Goal: Task Accomplishment & Management: Complete application form

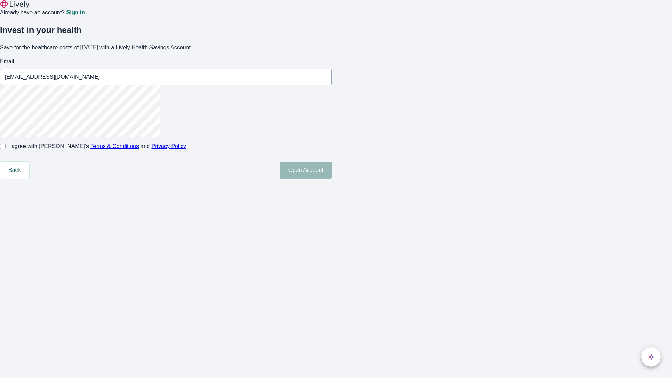
click at [6, 149] on input "I agree with Lively’s Terms & Conditions and Privacy Policy" at bounding box center [3, 146] width 6 height 6
checkbox input "true"
click at [332, 178] on button "Open Account" at bounding box center [306, 170] width 52 height 17
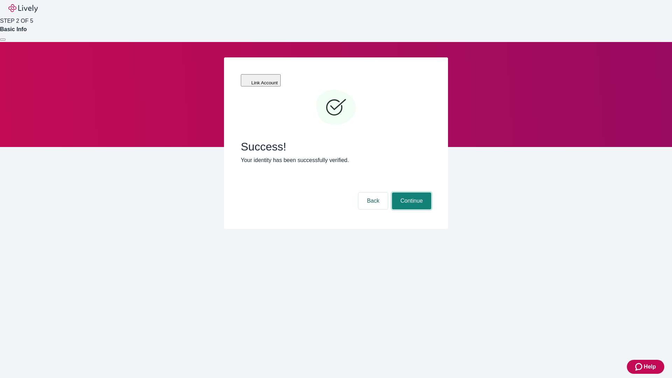
click at [411, 192] on button "Continue" at bounding box center [411, 200] width 39 height 17
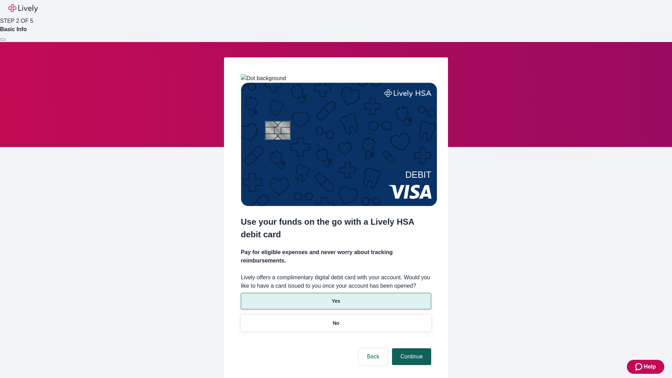
click at [336, 297] on p "Yes" at bounding box center [336, 300] width 8 height 7
click at [411, 348] on button "Continue" at bounding box center [411, 356] width 39 height 17
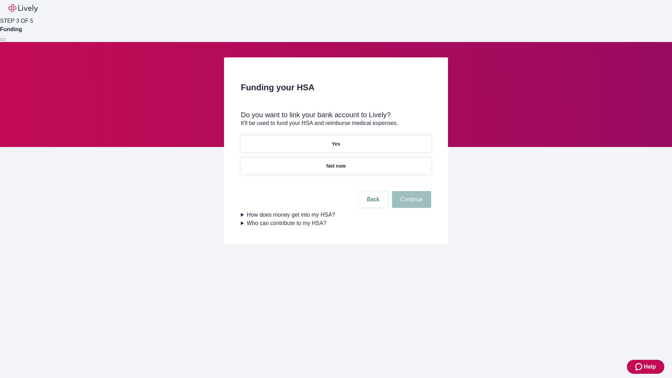
click at [336, 140] on p "Yes" at bounding box center [336, 143] width 8 height 7
click at [411, 191] on button "Continue" at bounding box center [411, 199] width 39 height 17
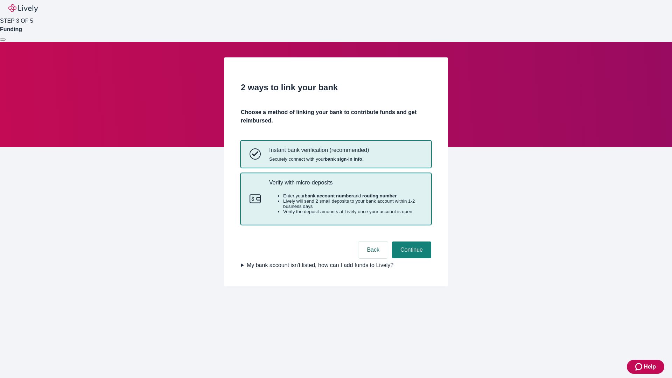
click at [345, 186] on p "Verify with micro-deposits" at bounding box center [345, 182] width 153 height 7
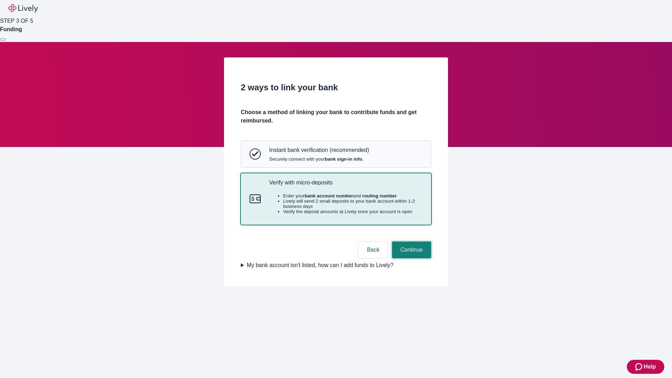
click at [411, 258] on button "Continue" at bounding box center [411, 249] width 39 height 17
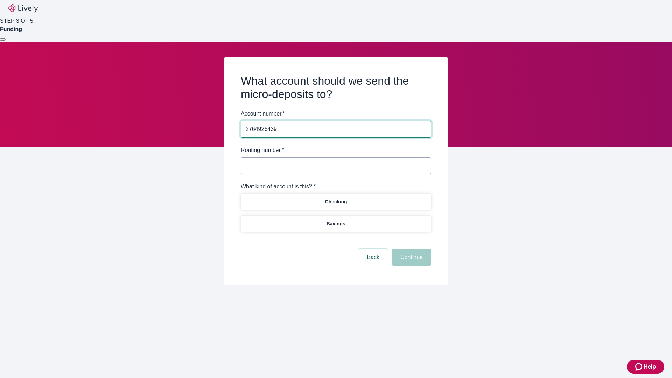
type input "2764926439"
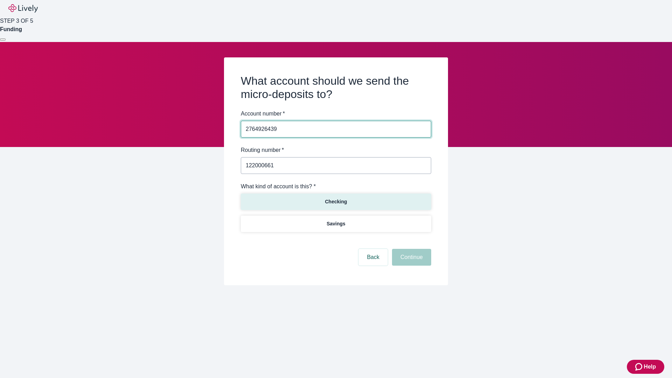
type input "122000661"
click at [336, 201] on p "Checking" at bounding box center [336, 201] width 22 height 7
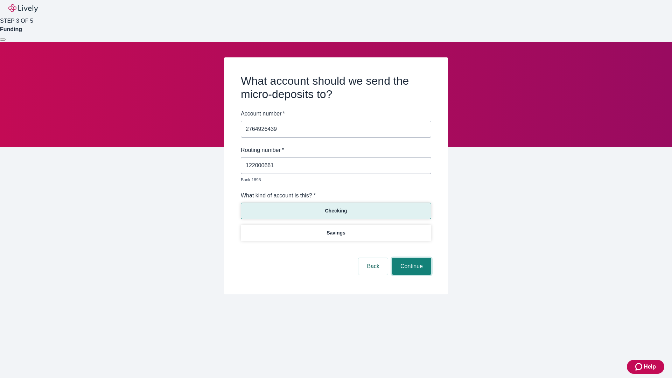
click at [411, 258] on button "Continue" at bounding box center [411, 266] width 39 height 17
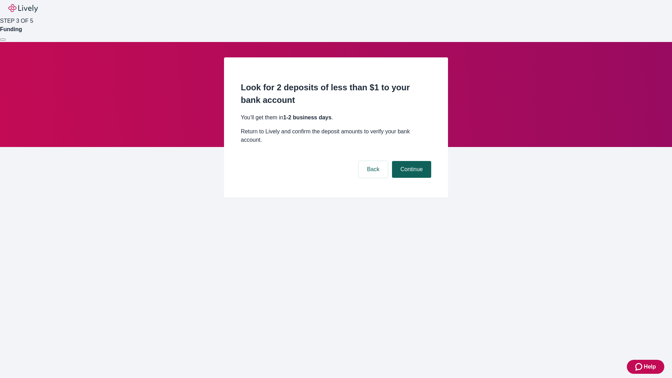
click at [411, 161] on button "Continue" at bounding box center [411, 169] width 39 height 17
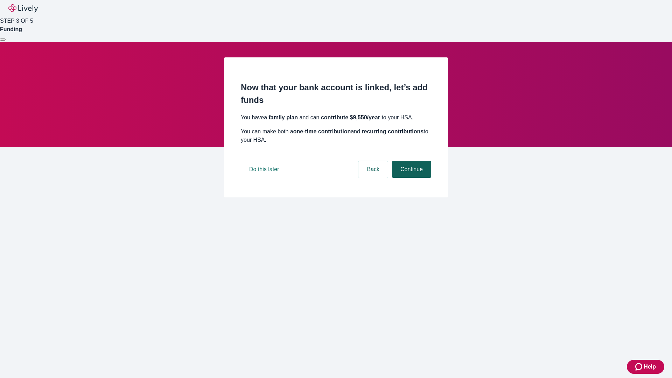
click at [411, 178] on button "Continue" at bounding box center [411, 169] width 39 height 17
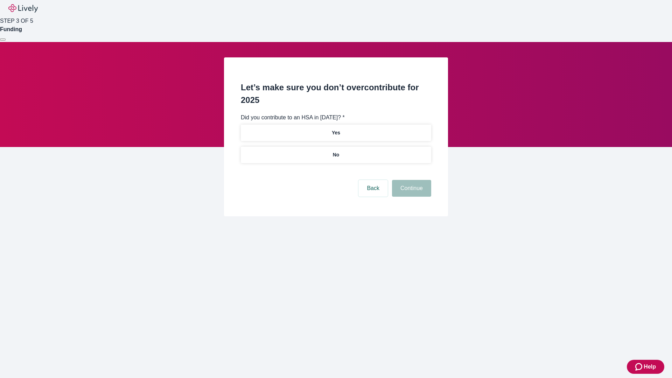
click at [336, 151] on p "No" at bounding box center [336, 154] width 7 height 7
click at [411, 180] on button "Continue" at bounding box center [411, 188] width 39 height 17
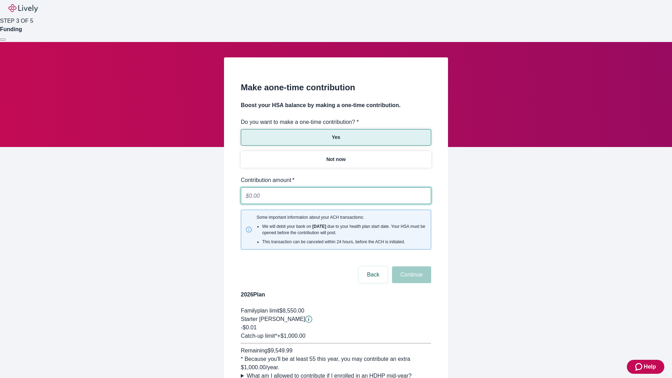
type input "0.01"
click at [411, 266] on button "Continue" at bounding box center [411, 274] width 39 height 17
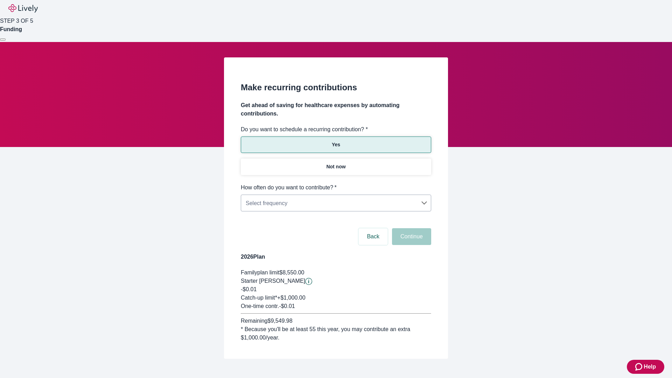
click at [336, 183] on body "Help STEP 3 OF 5 Funding Make recurring contributions Get ahead of saving for h…" at bounding box center [336, 196] width 672 height 392
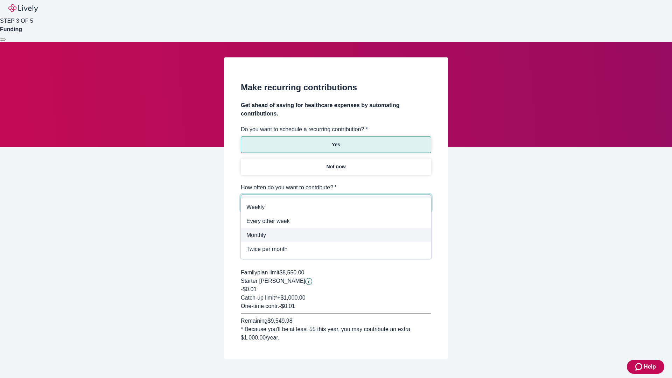
click at [336, 235] on span "Monthly" at bounding box center [335, 235] width 179 height 8
type input "Monthly"
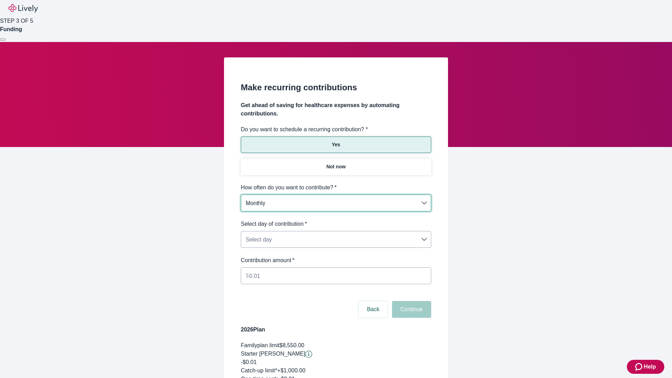
click at [336, 220] on body "Help STEP 3 OF 5 Funding Make recurring contributions Get ahead of saving for h…" at bounding box center [336, 232] width 672 height 465
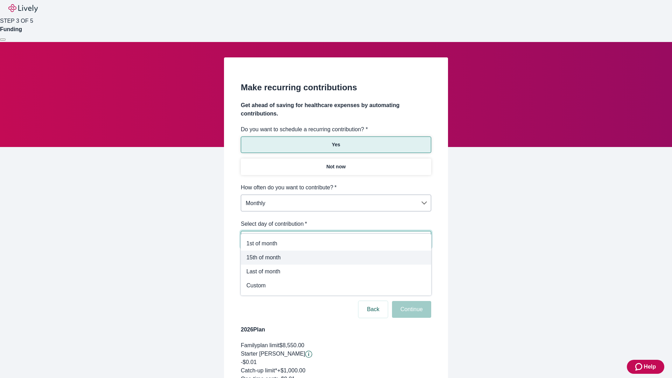
click at [336, 258] on span "15th of month" at bounding box center [335, 257] width 179 height 8
type input "Monthly15th"
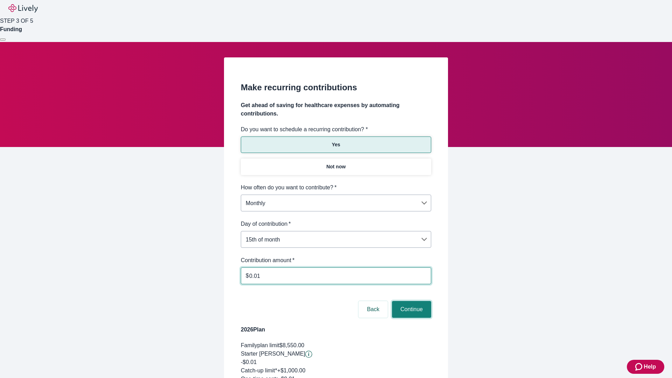
click at [411, 301] on button "Continue" at bounding box center [411, 309] width 39 height 17
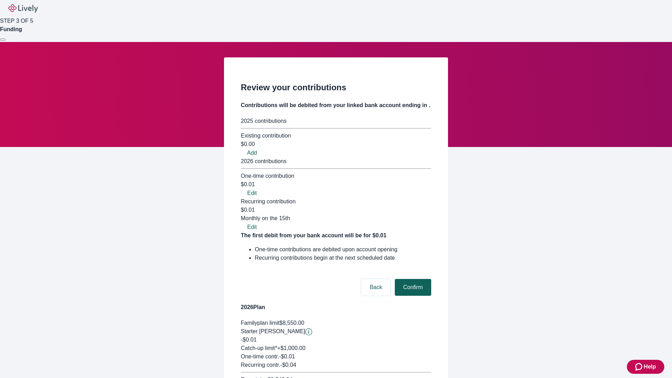
click at [412, 279] on button "Confirm" at bounding box center [413, 287] width 36 height 17
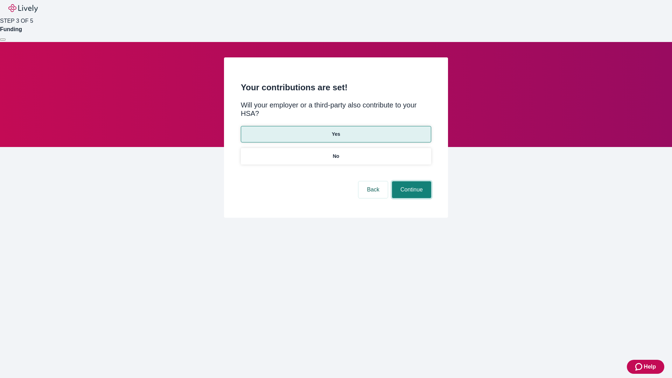
click at [411, 181] on button "Continue" at bounding box center [411, 189] width 39 height 17
